Goal: Task Accomplishment & Management: Manage account settings

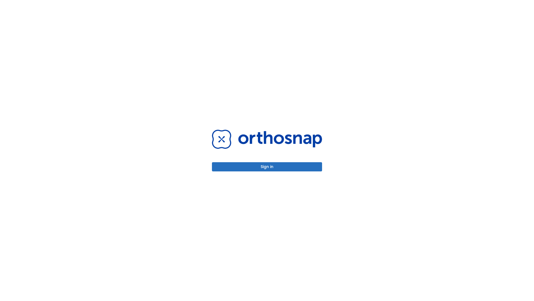
click at [267, 166] on button "Sign in" at bounding box center [267, 166] width 110 height 9
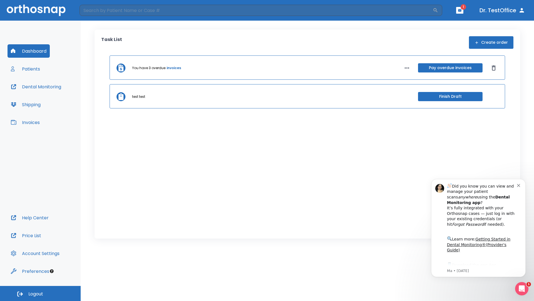
click at [40, 293] on span "Logout" at bounding box center [35, 294] width 15 height 6
